Goal: Find specific page/section: Find specific page/section

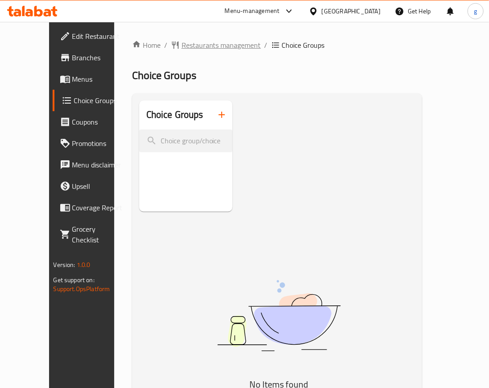
click at [186, 47] on span "Restaurants management" at bounding box center [221, 45] width 79 height 11
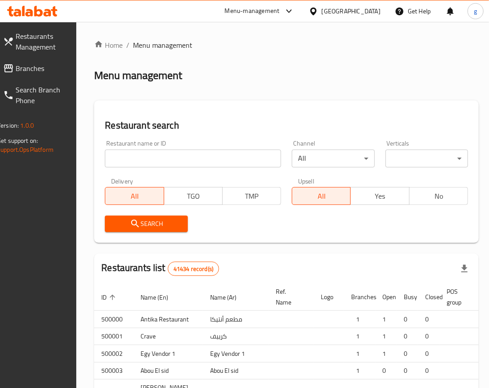
click at [116, 47] on div at bounding box center [244, 194] width 489 height 388
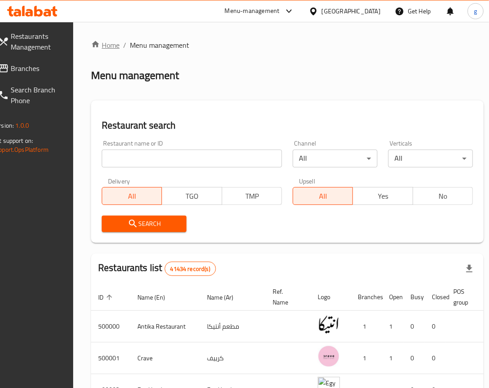
click at [117, 47] on link "Home" at bounding box center [105, 45] width 29 height 11
click at [48, 67] on span "Branches" at bounding box center [36, 68] width 51 height 11
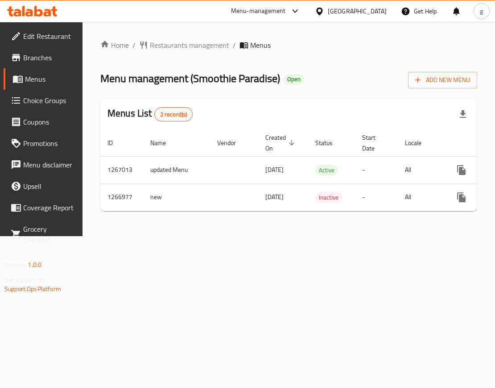
click at [60, 76] on span "Menus" at bounding box center [50, 79] width 50 height 11
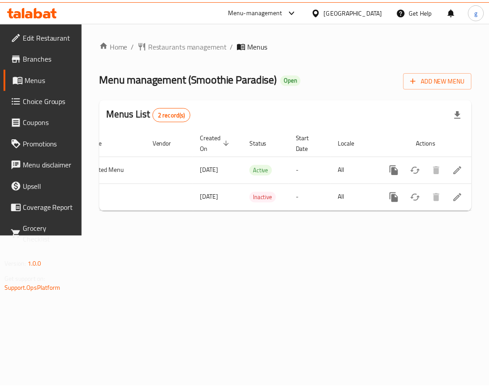
scroll to position [0, 66]
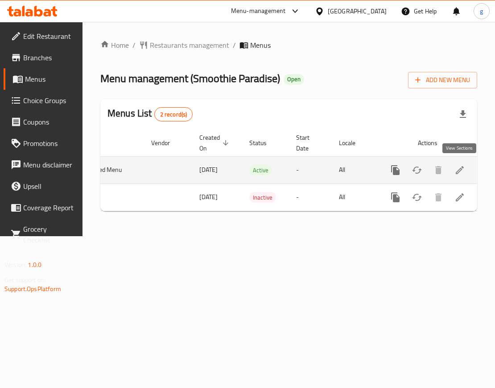
click at [467, 173] on link "enhanced table" at bounding box center [459, 169] width 21 height 21
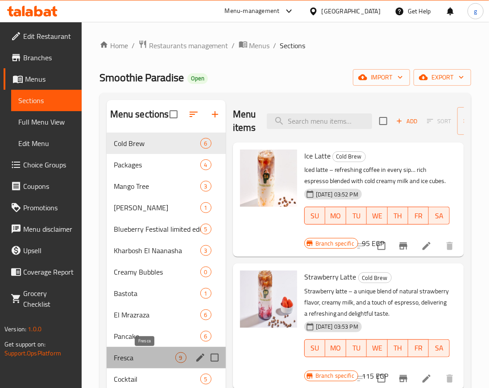
click at [120, 353] on span "Fresca" at bounding box center [145, 357] width 62 height 11
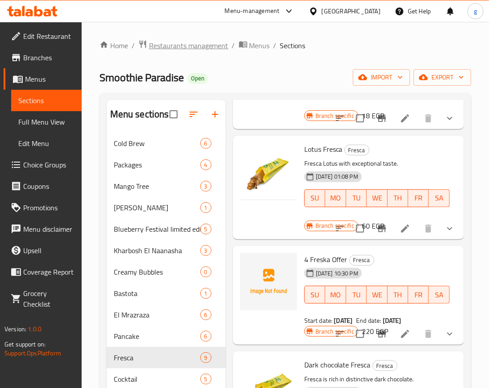
click at [196, 48] on span "Restaurants management" at bounding box center [188, 45] width 79 height 11
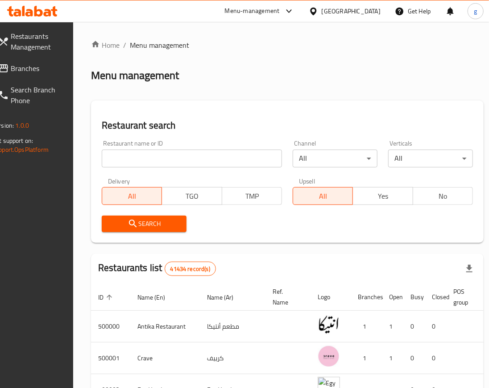
click at [111, 48] on div at bounding box center [244, 194] width 489 height 388
click at [68, 55] on link "Restaurants Management" at bounding box center [30, 41] width 78 height 32
